Goal: Information Seeking & Learning: Compare options

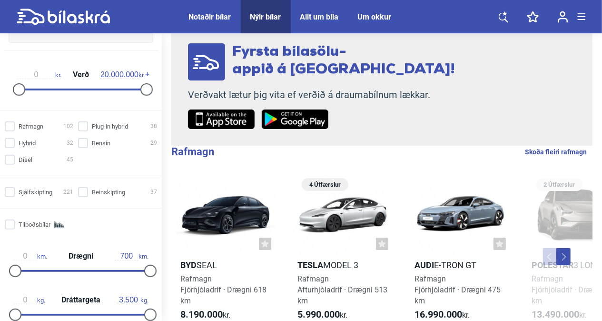
scroll to position [190, 0]
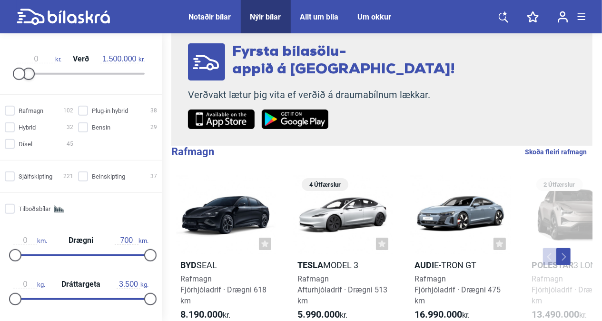
type input "2.000.000"
drag, startPoint x: 146, startPoint y: 78, endPoint x: 34, endPoint y: 80, distance: 111.9
click at [34, 80] on div "0 kr. Verð 2.000.000 kr." at bounding box center [81, 65] width 147 height 44
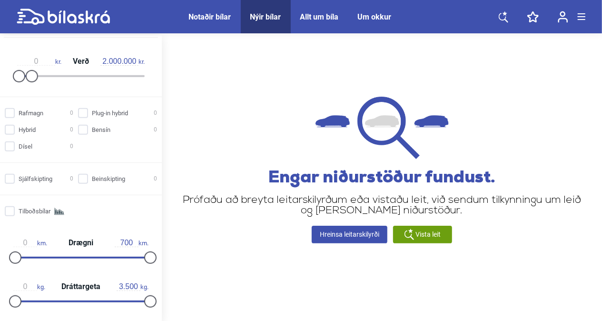
click at [213, 17] on div "Notaðir bílar" at bounding box center [210, 16] width 42 height 9
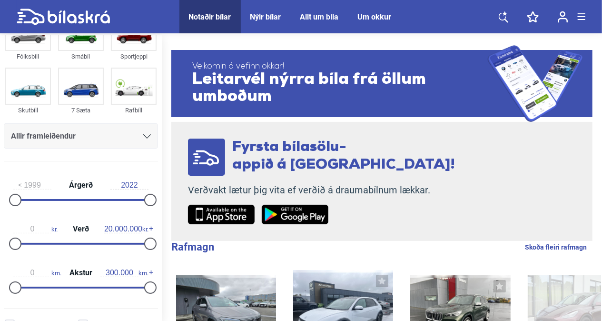
scroll to position [95, 0]
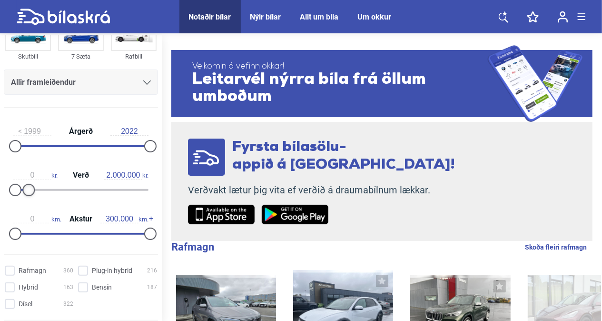
type input "1.900.000"
drag, startPoint x: 148, startPoint y: 192, endPoint x: 29, endPoint y: 198, distance: 119.6
click at [29, 198] on div "0 kr. Verð 1.900.000 kr." at bounding box center [81, 181] width 154 height 44
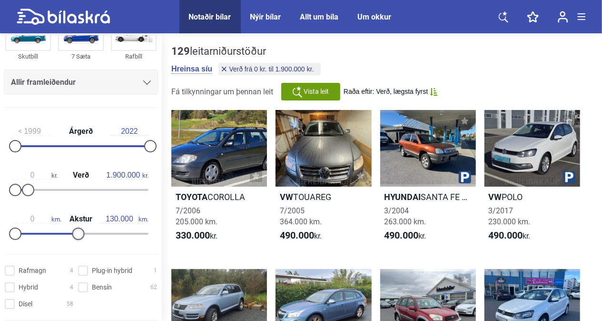
type input "120.000"
drag, startPoint x: 145, startPoint y: 233, endPoint x: 64, endPoint y: 254, distance: 84.0
click at [64, 254] on aside "Fólksbíll Smábíl Sportjeppi Skutbíll 7 Sæta Rafbíll Allir framleiðendur [PERSON…" at bounding box center [81, 180] width 162 height 288
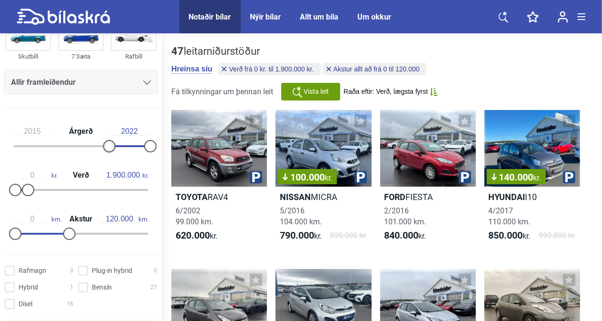
type input "2016"
drag, startPoint x: 11, startPoint y: 146, endPoint x: 107, endPoint y: 150, distance: 95.3
click at [107, 150] on div "2016 Árgerð 2022" at bounding box center [81, 137] width 154 height 44
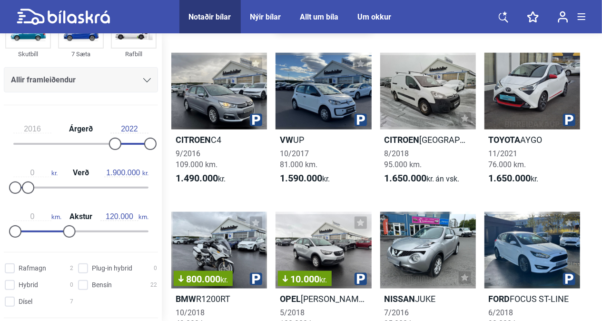
scroll to position [666, 0]
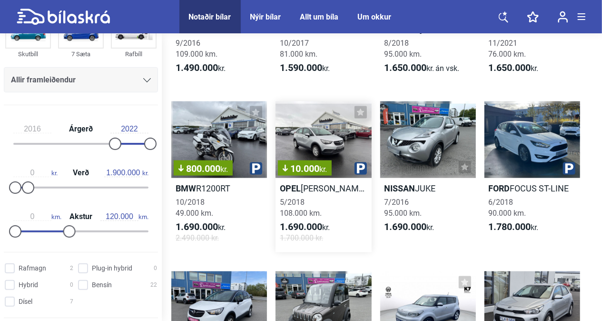
click at [300, 134] on div "10.000 kr." at bounding box center [324, 139] width 96 height 77
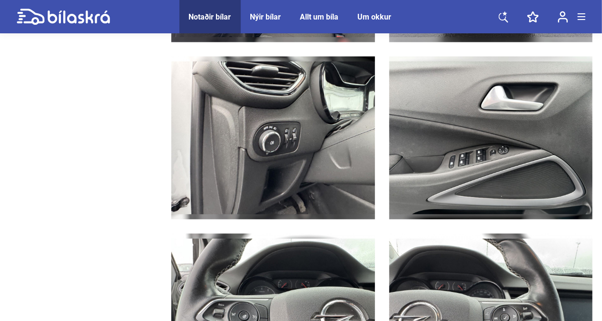
scroll to position [2999, 0]
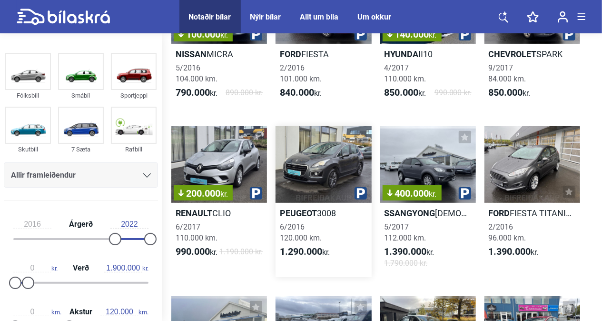
click at [320, 171] on div at bounding box center [324, 164] width 96 height 77
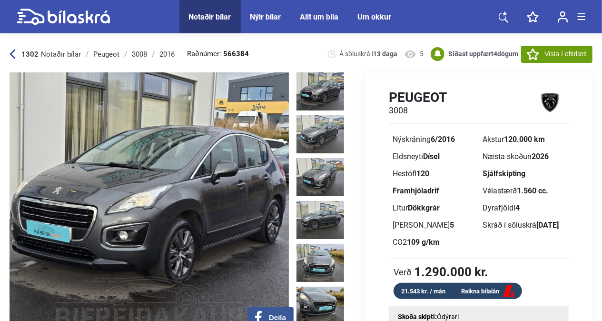
click at [133, 173] on img at bounding box center [149, 203] width 279 height 263
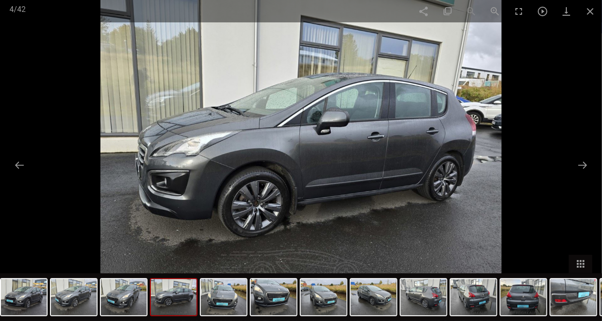
type input "1999"
type input "300.000"
